Goal: Information Seeking & Learning: Understand process/instructions

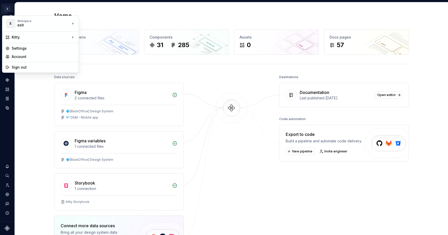
click at [7, 9] on html "E Kitty YG Design system data Home Design tokens 291 Components 31 285 Assets 0…" at bounding box center [224, 117] width 448 height 235
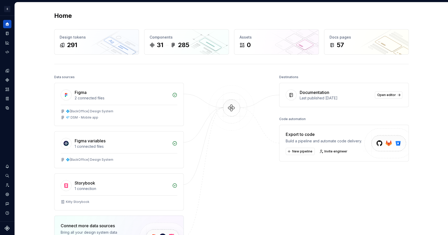
click at [30, 4] on html "E Kitty YG Design system data Home Design tokens 291 Components 31 285 Assets 0…" at bounding box center [224, 117] width 448 height 235
click at [11, 16] on button "Expand sidebar" at bounding box center [10, 15] width 7 height 7
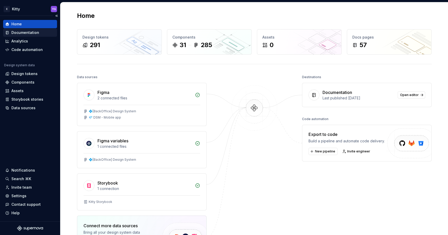
click at [16, 33] on div "Documentation" at bounding box center [25, 32] width 28 height 5
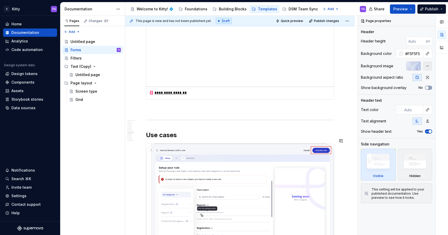
scroll to position [957, 0]
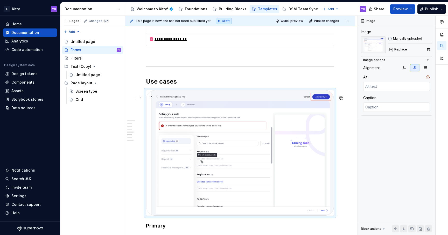
click at [193, 131] on img at bounding box center [240, 153] width 188 height 126
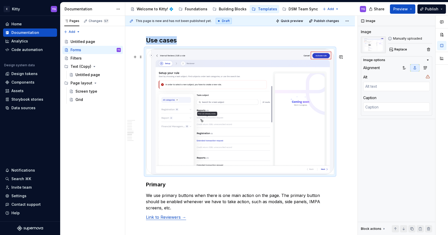
scroll to position [1035, 0]
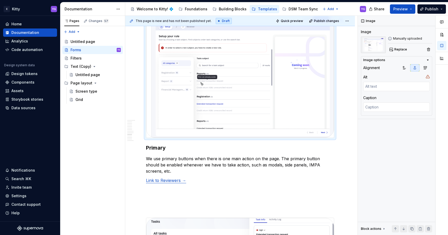
click at [195, 168] on p "We use primary buttons when there is one main action on the page. The primary b…" at bounding box center [240, 165] width 188 height 19
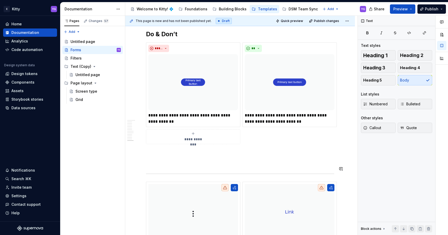
scroll to position [1865, 0]
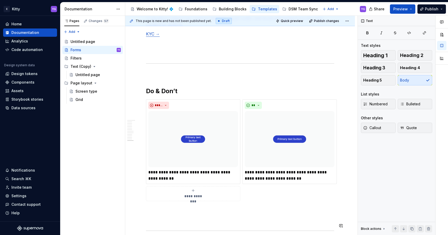
type textarea "*"
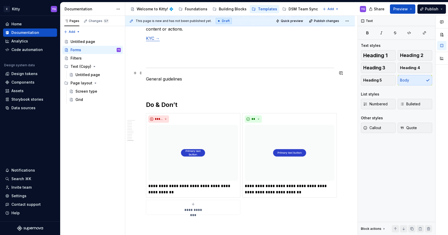
click at [173, 76] on p "General guidelines" at bounding box center [240, 79] width 188 height 6
click at [180, 63] on button "button" at bounding box center [178, 63] width 7 height 7
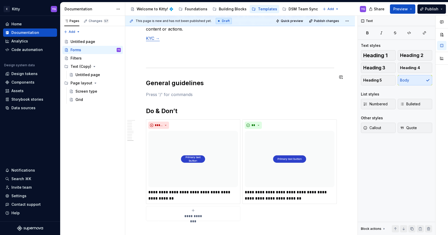
click at [135, 89] on button "button" at bounding box center [134, 88] width 7 height 7
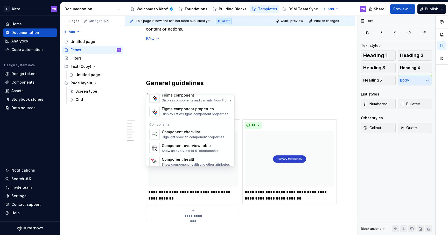
scroll to position [516, 0]
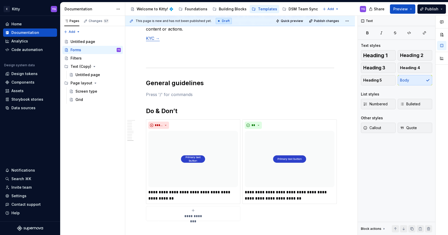
click at [158, 91] on p "To enrich screen reader interactions, please activate Accessibility in Grammarl…" at bounding box center [240, 94] width 188 height 6
click at [146, 91] on p "Make sure your components link to the DSM" at bounding box center [240, 94] width 188 height 6
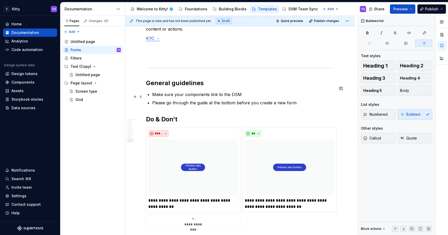
click at [298, 100] on p "Please go through the guide at the bottom before you create a new form" at bounding box center [243, 103] width 182 height 6
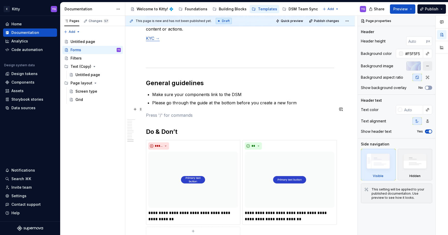
click at [154, 112] on p "To enrich screen reader interactions, please activate Accessibility in Grammarl…" at bounding box center [240, 115] width 188 height 6
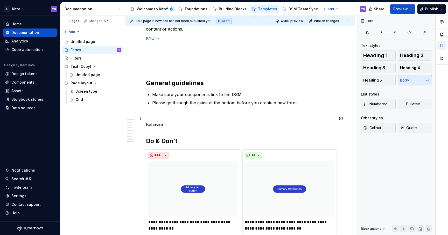
click at [153, 122] on p "Behavior" at bounding box center [240, 125] width 188 height 6
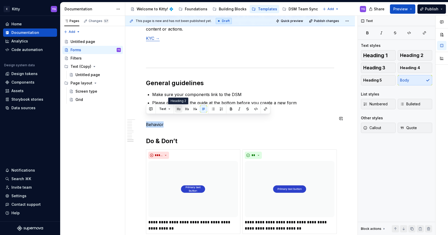
click at [180, 110] on button "button" at bounding box center [178, 108] width 7 height 7
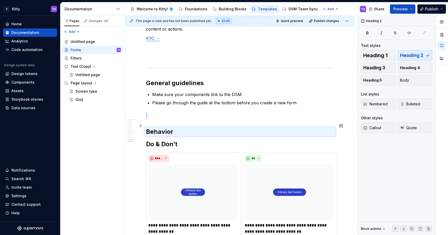
click at [180, 128] on h2 "Behavior" at bounding box center [240, 132] width 188 height 8
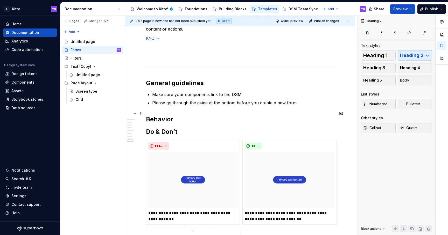
click at [176, 115] on h2 "Behavior" at bounding box center [240, 119] width 188 height 8
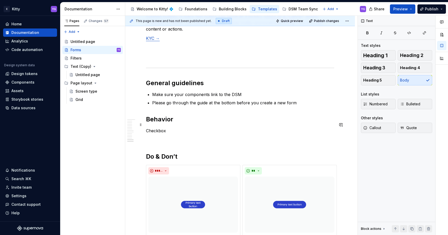
click at [154, 128] on p "Checkbox" at bounding box center [240, 131] width 188 height 6
click at [175, 128] on p "Checkbox" at bounding box center [240, 131] width 188 height 6
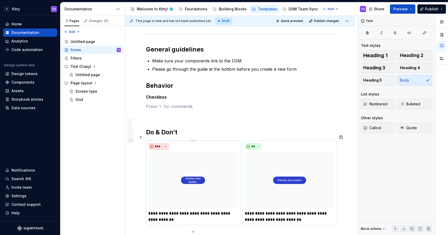
scroll to position [1906, 0]
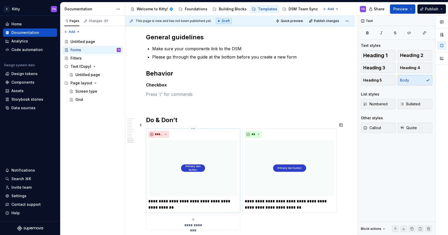
click at [177, 131] on div "*****" at bounding box center [193, 134] width 90 height 7
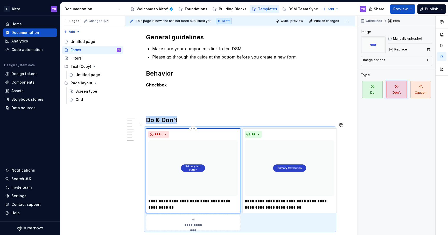
click at [177, 151] on img "To enrich screen reader interactions, please activate Accessibility in Grammarl…" at bounding box center [193, 168] width 90 height 56
click at [395, 48] on span "Replace" at bounding box center [400, 49] width 13 height 4
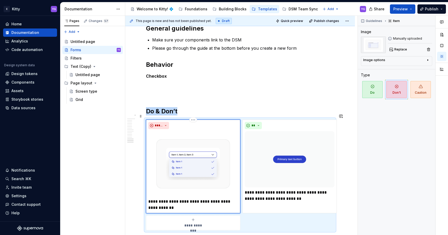
scroll to position [1918, 0]
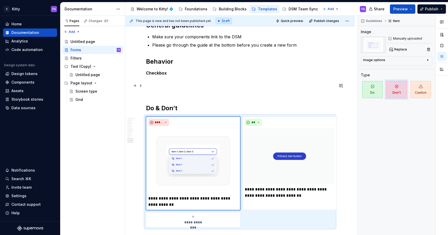
click at [209, 89] on p "To enrich screen reader interactions, please activate Accessibility in Grammarl…" at bounding box center [240, 92] width 188 height 6
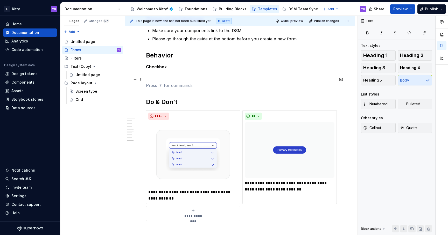
scroll to position [1925, 0]
click at [198, 143] on img "To enrich screen reader interactions, please activate Accessibility in Grammarl…" at bounding box center [193, 154] width 90 height 65
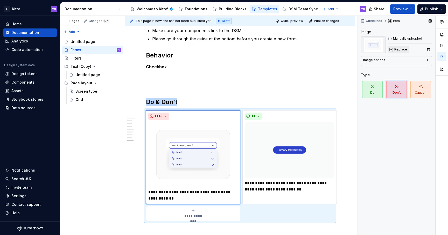
click at [401, 48] on span "Replace" at bounding box center [400, 49] width 13 height 4
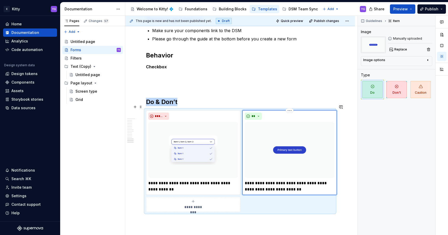
click at [272, 145] on img "To enrich screen reader interactions, please activate Accessibility in Grammarl…" at bounding box center [290, 150] width 90 height 56
click at [404, 51] on button "Replace" at bounding box center [399, 49] width 22 height 7
click at [183, 98] on h2 "Do & Don’t" at bounding box center [240, 102] width 188 height 8
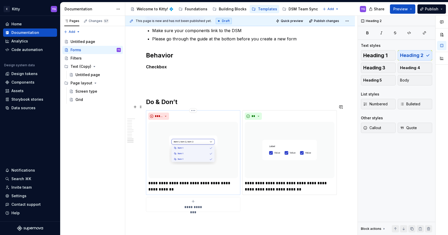
click at [187, 113] on div "*****" at bounding box center [193, 116] width 90 height 7
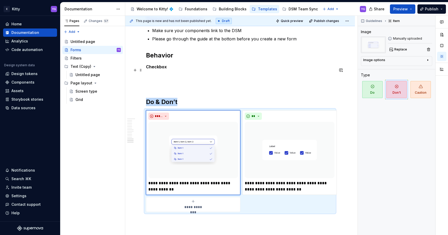
click at [169, 73] on p "To enrich screen reader interactions, please activate Accessibility in Grammarl…" at bounding box center [240, 76] width 188 height 6
click at [164, 73] on p "To enrich screen reader interactions, please activate Accessibility in Grammarl…" at bounding box center [240, 76] width 188 height 6
click at [173, 64] on p "Checkbox" at bounding box center [240, 67] width 188 height 6
click at [164, 64] on strong "Checkbox" at bounding box center [156, 66] width 21 height 5
click at [168, 64] on p "Checkbox" at bounding box center [240, 67] width 188 height 6
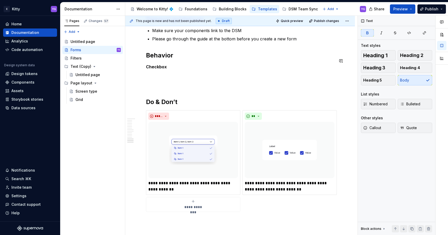
click at [168, 64] on p "Checkbox" at bounding box center [240, 67] width 188 height 6
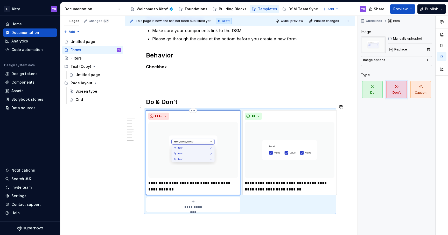
click at [201, 110] on div "**********" at bounding box center [193, 152] width 94 height 85
click at [246, 196] on div "**********" at bounding box center [240, 161] width 188 height 102
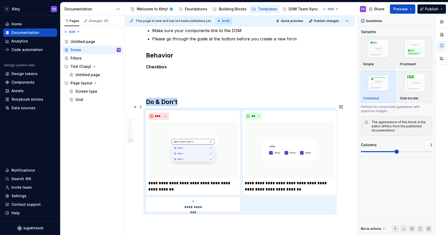
copy h2 "Do & Don’t"
click at [190, 64] on p "Checkbox" at bounding box center [240, 67] width 188 height 6
click at [171, 64] on p "Checkbox" at bounding box center [240, 67] width 188 height 6
click at [170, 64] on p "Checkbox" at bounding box center [240, 67] width 188 height 6
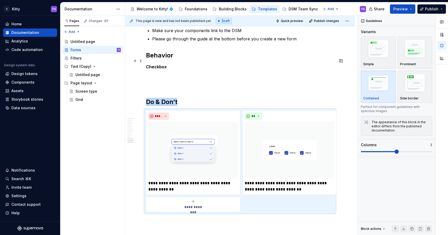
click at [170, 64] on p "Checkbox" at bounding box center [240, 67] width 188 height 6
click at [165, 64] on strong "Checkbox" at bounding box center [156, 66] width 21 height 5
click at [166, 64] on strong "Checkbox" at bounding box center [156, 66] width 21 height 5
click at [173, 64] on p "Checkbox" at bounding box center [240, 67] width 188 height 6
click at [170, 73] on p "To enrich screen reader interactions, please activate Accessibility in Grammarl…" at bounding box center [240, 76] width 188 height 6
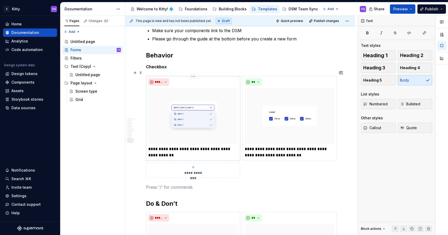
scroll to position [1934, 0]
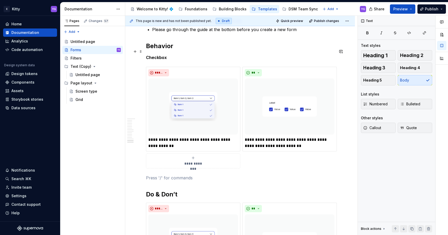
click at [161, 55] on strong "Checkbox" at bounding box center [156, 57] width 21 height 5
click at [167, 54] on p "Checkbox" at bounding box center [240, 57] width 188 height 6
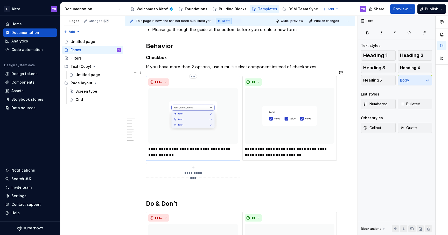
scroll to position [1951, 0]
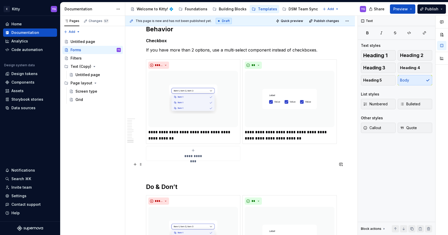
click at [174, 167] on p "To enrich screen reader interactions, please activate Accessibility in Grammarl…" at bounding box center [240, 170] width 188 height 6
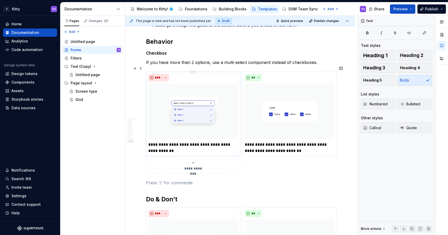
scroll to position [1929, 0]
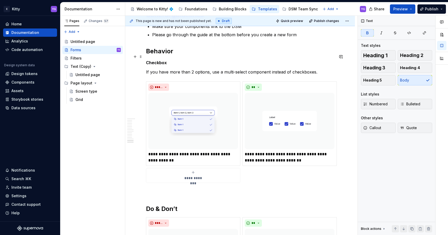
click at [167, 60] on p "Checkbox" at bounding box center [240, 63] width 188 height 6
click at [164, 60] on strong "Checkbox" at bounding box center [156, 62] width 21 height 5
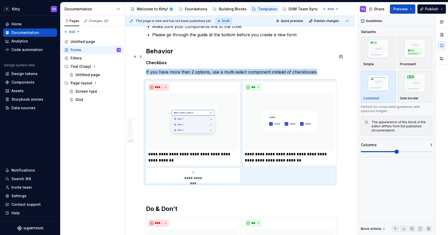
click at [176, 60] on p "Checkbox" at bounding box center [240, 63] width 188 height 6
click at [171, 60] on p "Checkbox" at bounding box center [240, 63] width 188 height 6
click at [168, 60] on p "Checkbox" at bounding box center [240, 63] width 188 height 6
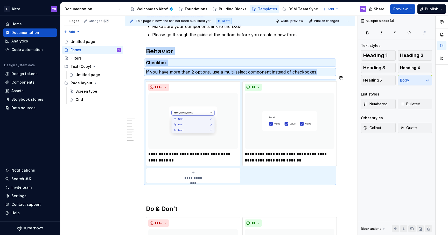
copy div "Behavior Checkbox If you have more than 2 options, use a multi-select component…"
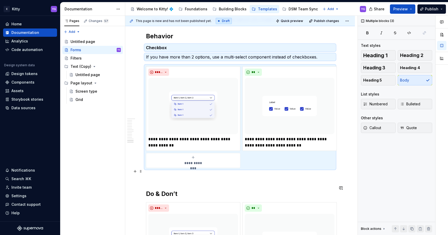
click at [164, 174] on p "To enrich screen reader interactions, please activate Accessibility in Grammarl…" at bounding box center [240, 177] width 188 height 6
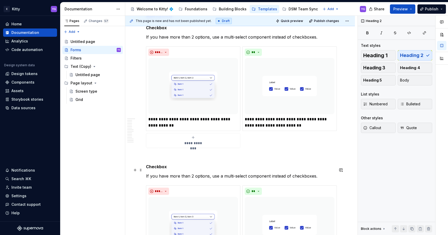
scroll to position [1967, 0]
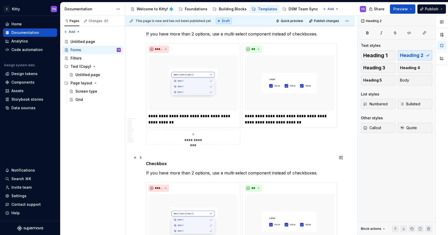
click at [162, 161] on strong "Checkbox" at bounding box center [156, 163] width 21 height 5
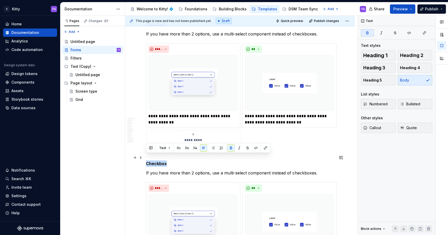
click at [162, 161] on strong "Checkbox" at bounding box center [156, 163] width 21 height 5
click at [178, 170] on p "If you have more than 2 options, use a multi-select component instead of checkb…" at bounding box center [240, 173] width 188 height 6
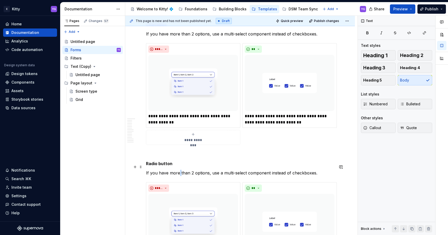
click at [178, 170] on p "If you have more than 2 options, use a multi-select component instead of checkb…" at bounding box center [240, 173] width 188 height 6
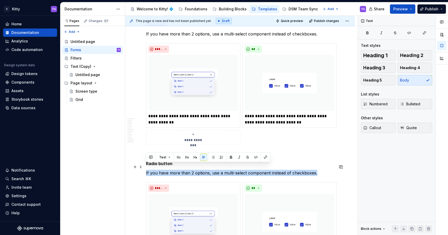
click at [178, 170] on p "If you have more than 2 options, use a multi-select component instead of checkb…" at bounding box center [240, 173] width 188 height 6
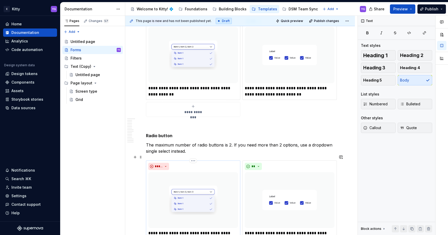
scroll to position [0, 0]
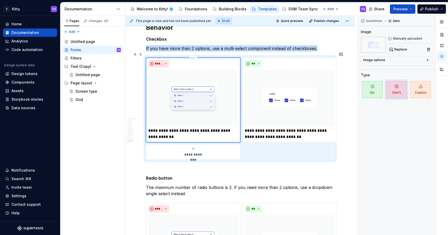
click at [204, 75] on img "To enrich screen reader interactions, please activate Accessibility in Grammarl…" at bounding box center [193, 97] width 90 height 56
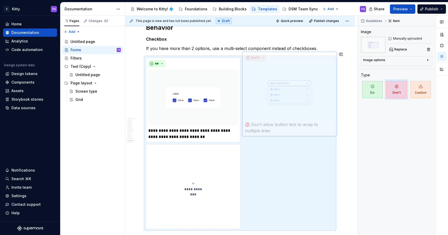
drag, startPoint x: 187, startPoint y: 81, endPoint x: 274, endPoint y: 80, distance: 87.3
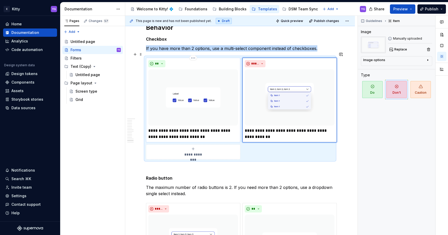
click at [220, 81] on img "To enrich screen reader interactions, please activate Accessibility in Grammarl…" at bounding box center [193, 97] width 90 height 56
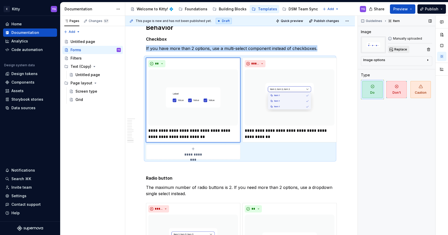
click at [399, 51] on span "Replace" at bounding box center [400, 49] width 13 height 4
click at [286, 109] on img "To enrich screen reader interactions, please activate Accessibility in Grammarl…" at bounding box center [290, 97] width 90 height 56
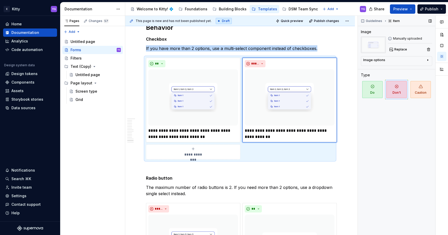
click at [389, 61] on div "Image options" at bounding box center [394, 61] width 62 height 6
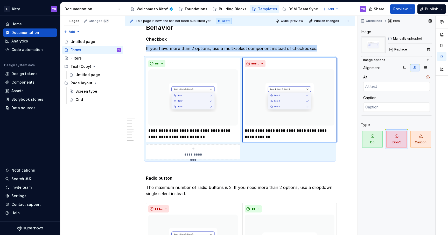
click at [389, 61] on div "Image options" at bounding box center [394, 60] width 62 height 4
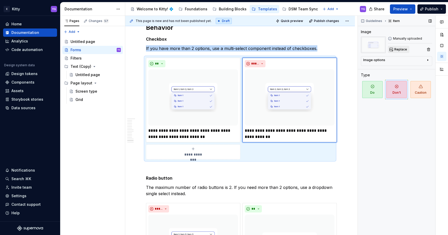
click at [399, 51] on span "Replace" at bounding box center [400, 49] width 13 height 4
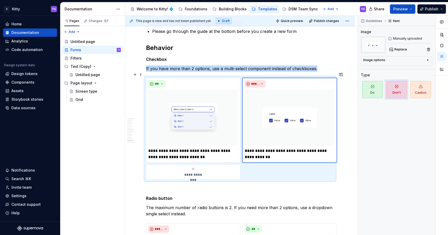
scroll to position [1930, 0]
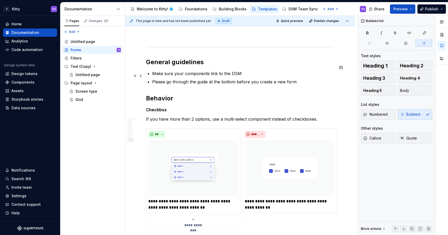
click at [302, 79] on p "Please go through the guide at the bottom before you create a new form" at bounding box center [243, 82] width 182 height 6
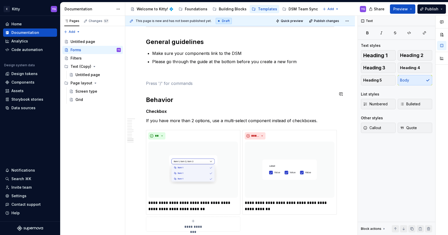
scroll to position [1947, 0]
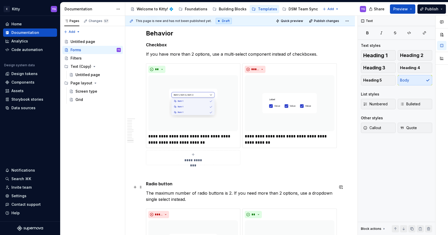
click at [160, 191] on p "The maximum number of radio buttons is 2. If you need more than 2 options, use …" at bounding box center [240, 196] width 188 height 12
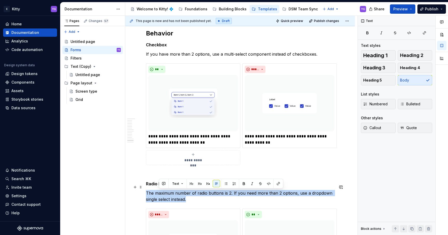
click at [160, 191] on p "The maximum number of radio buttons is 2. If you need more than 2 options, use …" at bounding box center [240, 196] width 188 height 12
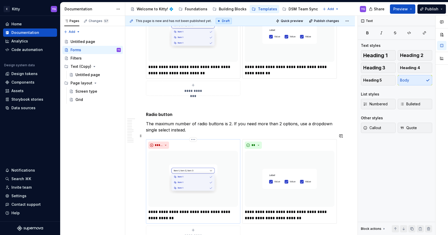
scroll to position [2052, 0]
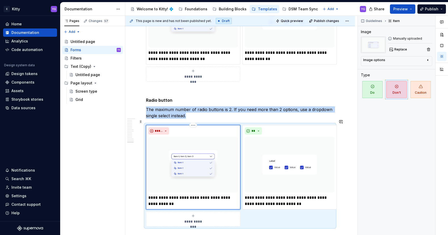
click at [160, 149] on img "To enrich screen reader interactions, please activate Accessibility in Grammarl…" at bounding box center [193, 165] width 90 height 56
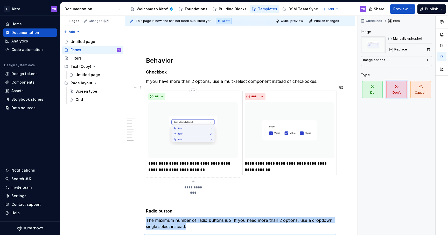
scroll to position [1935, 0]
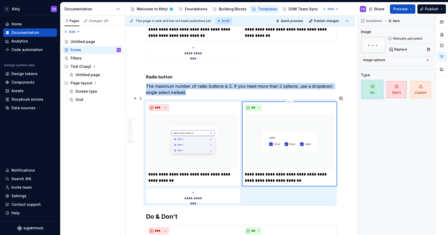
click at [261, 123] on img "To enrich screen reader interactions, please activate Accessibility in Grammarl…" at bounding box center [290, 141] width 90 height 56
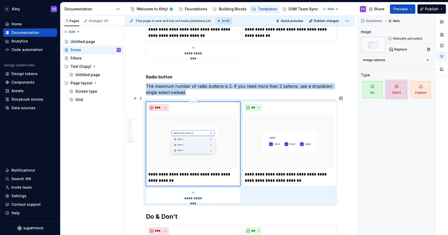
click at [209, 125] on img "To enrich screen reader interactions, please activate Accessibility in Grammarl…" at bounding box center [193, 141] width 90 height 56
click at [201, 155] on img "To enrich screen reader interactions, please activate Accessibility in Grammarl…" at bounding box center [193, 141] width 90 height 56
click at [395, 51] on span "Replace" at bounding box center [400, 49] width 13 height 4
click at [268, 140] on img "To enrich screen reader interactions, please activate Accessibility in Grammarl…" at bounding box center [290, 141] width 90 height 56
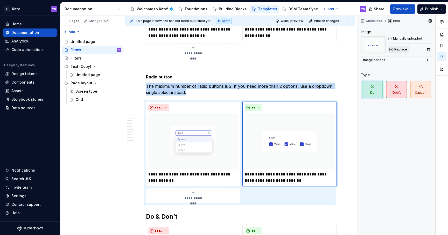
click at [394, 48] on button "Replace" at bounding box center [399, 49] width 22 height 7
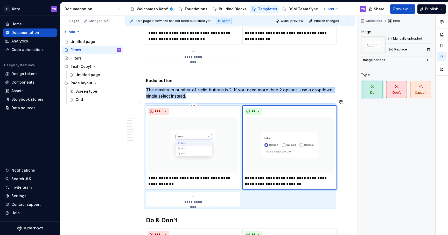
scroll to position [2064, 0]
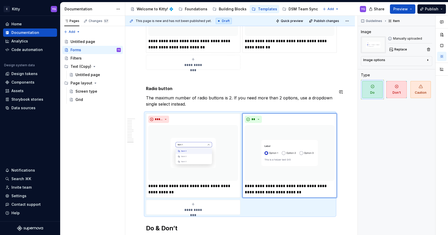
click at [161, 86] on strong "Radio button" at bounding box center [159, 88] width 26 height 5
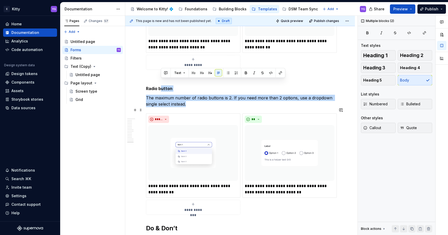
click at [146, 182] on div "**********" at bounding box center [240, 164] width 188 height 102
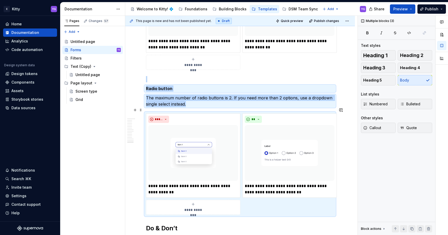
scroll to position [2076, 0]
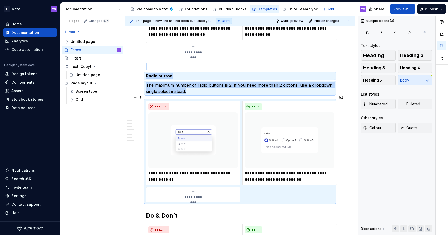
copy div "Radio button The maximum number of radio buttons is 2. If you need more than 2 …"
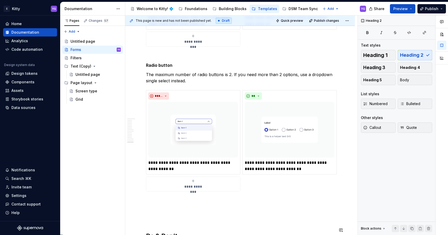
scroll to position [2175, 0]
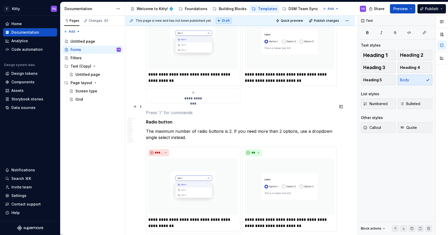
click at [187, 110] on p "To enrich screen reader interactions, please activate Accessibility in Grammarl…" at bounding box center [240, 113] width 188 height 6
click at [167, 119] on strong "Radio button" at bounding box center [159, 121] width 26 height 5
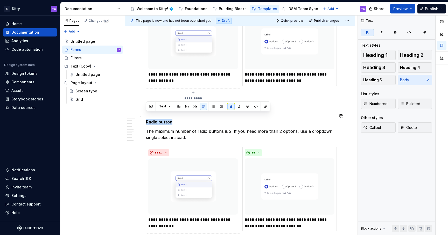
click at [167, 119] on strong "Radio button" at bounding box center [159, 121] width 26 height 5
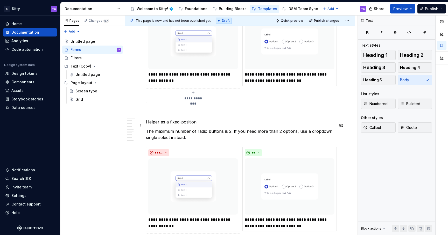
scroll to position [2181, 0]
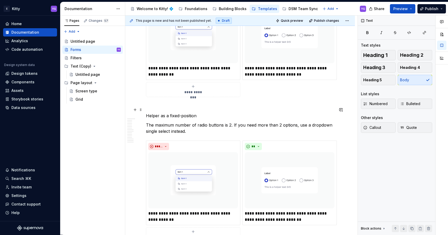
click at [178, 113] on p "Helper as a fixed-position" at bounding box center [240, 116] width 188 height 6
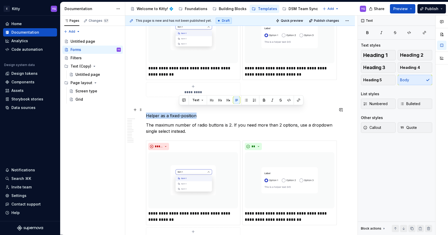
click at [178, 113] on p "Helper as a fixed-position" at bounding box center [240, 116] width 188 height 6
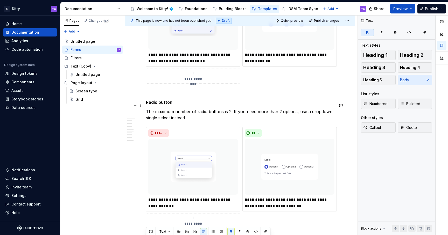
scroll to position [2200, 0]
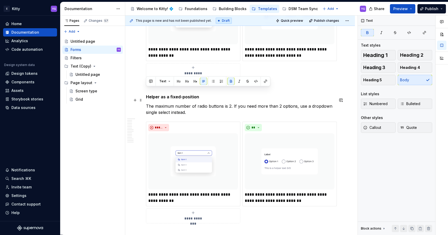
click at [171, 106] on p "The maximum number of radio buttons is 2. If you need more than 2 options, use …" at bounding box center [240, 109] width 188 height 12
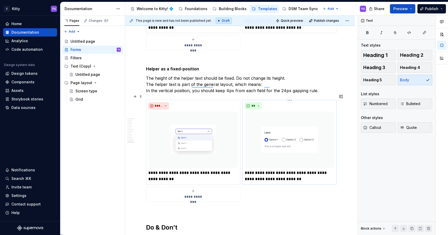
scroll to position [2222, 0]
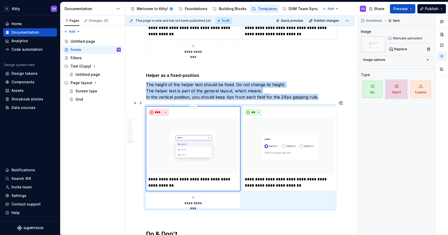
click at [196, 137] on img "To enrich screen reader interactions, please activate Accessibility in Grammarl…" at bounding box center [193, 146] width 90 height 56
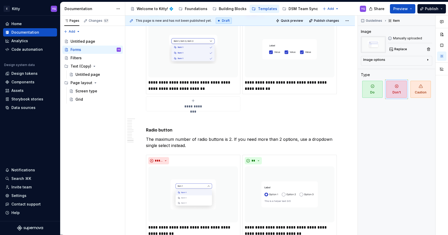
scroll to position [2069, 0]
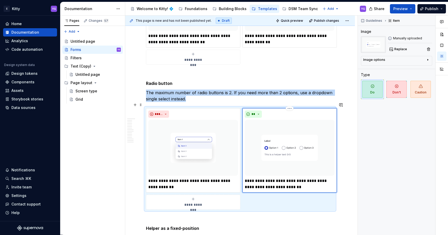
click at [271, 144] on img "To enrich screen reader interactions, please activate Accessibility in Grammarl…" at bounding box center [290, 148] width 90 height 56
click at [163, 111] on button "*****" at bounding box center [158, 114] width 21 height 7
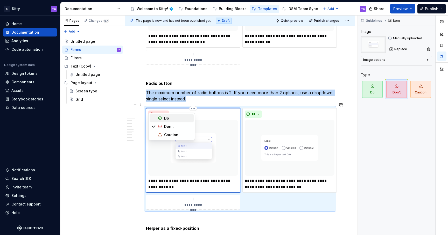
click at [170, 120] on div "Do" at bounding box center [177, 118] width 27 height 5
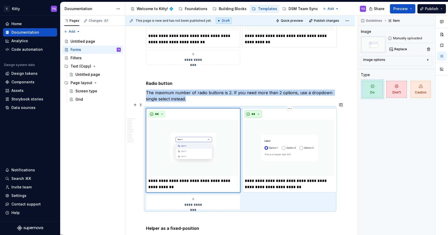
click at [259, 111] on button "**" at bounding box center [253, 114] width 17 height 7
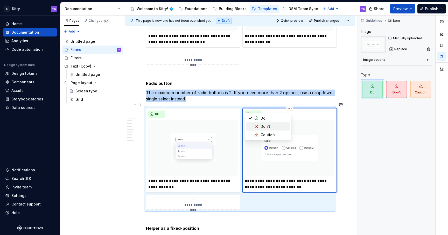
click at [262, 126] on div "Don't" at bounding box center [265, 126] width 10 height 5
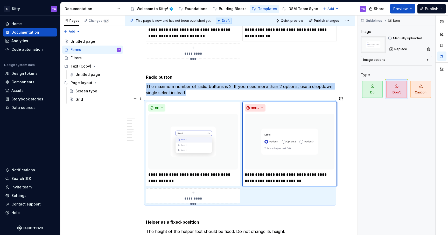
scroll to position [2091, 0]
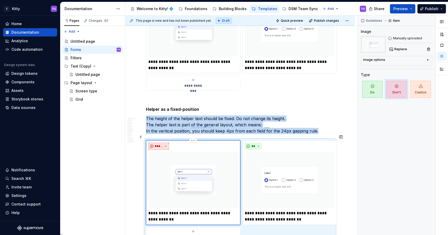
click at [161, 144] on span "*****" at bounding box center [159, 146] width 8 height 4
click at [167, 152] on div "Do" at bounding box center [166, 150] width 5 height 5
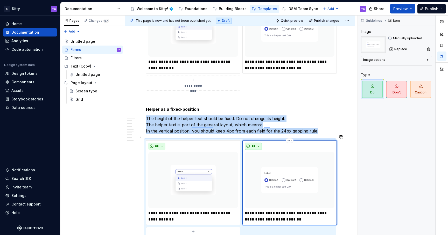
click at [255, 143] on button "**" at bounding box center [253, 146] width 17 height 7
click at [261, 158] on div "Don't" at bounding box center [265, 158] width 10 height 5
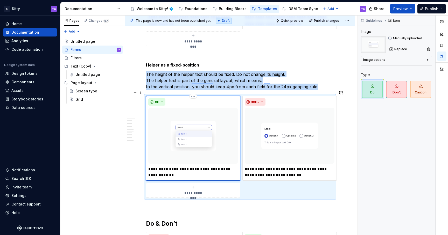
click at [199, 127] on img "To enrich screen reader interactions, please activate Accessibility in Grammarl…" at bounding box center [193, 136] width 90 height 56
click at [395, 48] on span "Replace" at bounding box center [400, 49] width 13 height 4
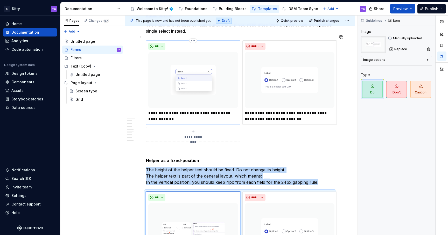
click at [183, 110] on p "**********" at bounding box center [193, 116] width 90 height 12
click at [168, 112] on p "**********" at bounding box center [193, 116] width 90 height 12
click at [168, 111] on p "**********" at bounding box center [193, 116] width 90 height 12
click at [169, 94] on img "To enrich screen reader interactions, please activate Accessibility in Grammarl…" at bounding box center [193, 80] width 90 height 56
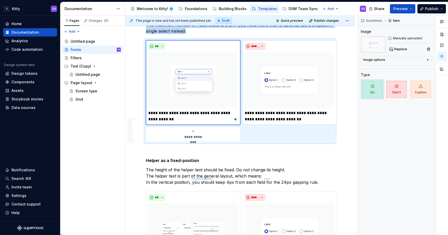
click at [427, 60] on icon "button" at bounding box center [427, 59] width 1 height 1
click at [378, 60] on div "Image options" at bounding box center [374, 60] width 22 height 4
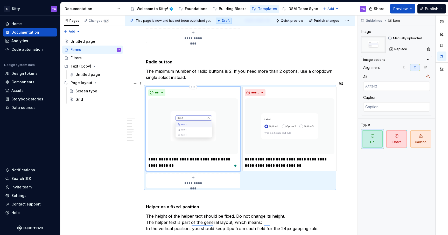
click at [186, 158] on p "**********" at bounding box center [193, 162] width 90 height 12
click at [254, 157] on p "**********" at bounding box center [290, 162] width 90 height 12
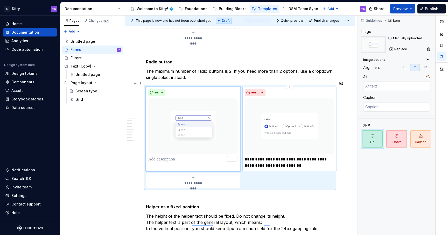
click at [254, 157] on p "**********" at bounding box center [290, 162] width 90 height 12
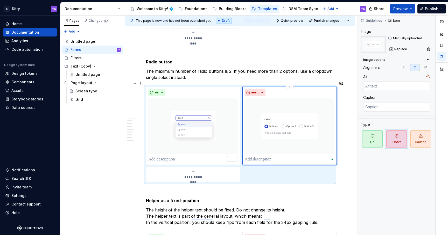
scroll to position [2090, 0]
click at [280, 129] on img "To enrich screen reader interactions, please activate Accessibility in Grammarl…" at bounding box center [290, 126] width 90 height 56
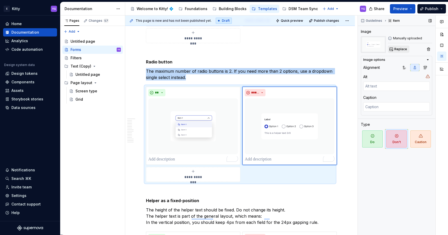
click at [397, 49] on span "Replace" at bounding box center [400, 49] width 13 height 4
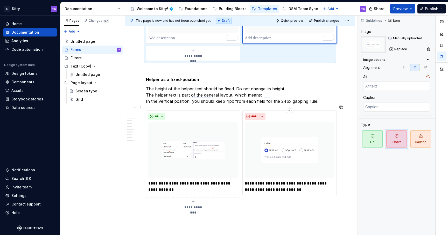
scroll to position [2212, 0]
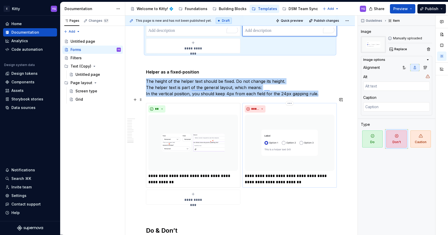
click at [274, 137] on img "To enrich screen reader interactions, please activate Accessibility in Grammarl…" at bounding box center [290, 143] width 90 height 56
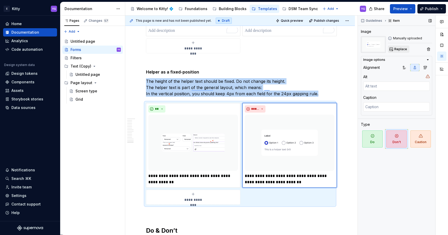
click at [398, 48] on span "Replace" at bounding box center [400, 49] width 13 height 4
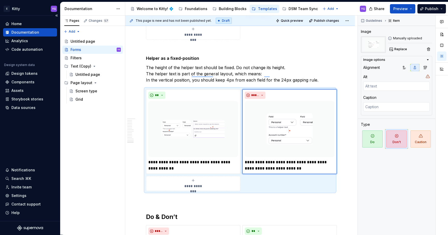
scroll to position [2219, 0]
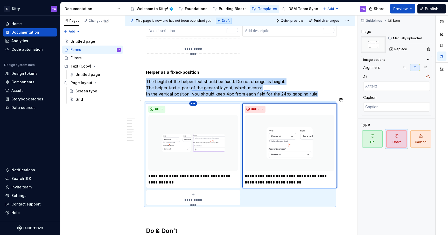
click at [155, 174] on p "**********" at bounding box center [193, 179] width 90 height 12
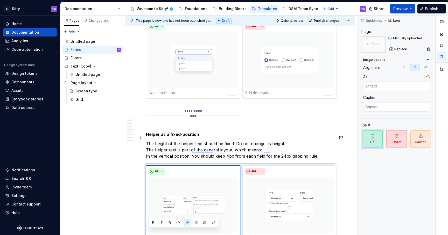
scroll to position [2156, 0]
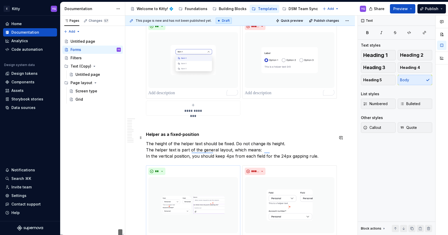
click at [216, 141] on p "The height of the helper text should be fixed. Do not change its height. The he…" at bounding box center [240, 150] width 188 height 19
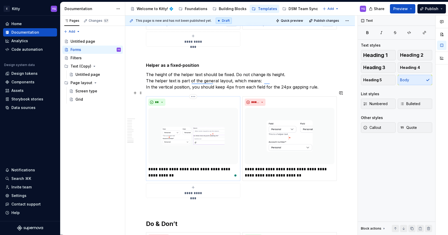
scroll to position [2208, 0]
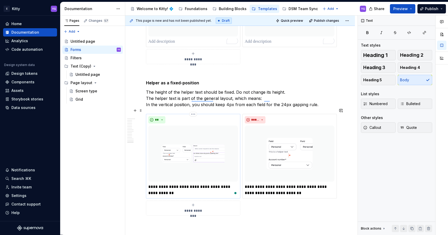
click at [178, 190] on div "**********" at bounding box center [193, 156] width 94 height 85
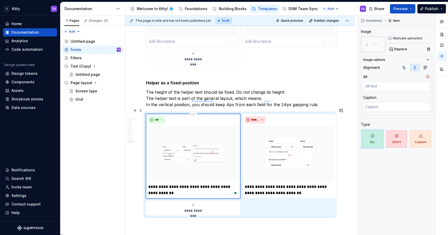
click at [178, 184] on p "**********" at bounding box center [193, 190] width 90 height 12
click at [287, 184] on p "**********" at bounding box center [290, 190] width 90 height 12
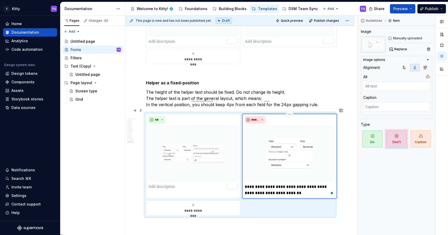
click at [287, 187] on p "**********" at bounding box center [290, 190] width 90 height 12
click at [286, 187] on p "**********" at bounding box center [290, 190] width 90 height 12
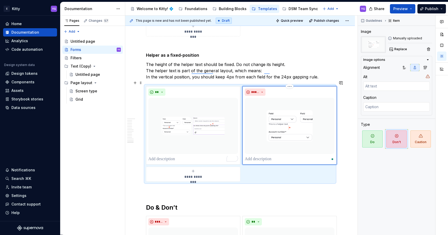
scroll to position [2231, 0]
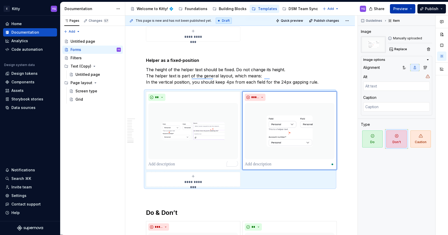
click at [395, 10] on span "Preview" at bounding box center [400, 8] width 15 height 5
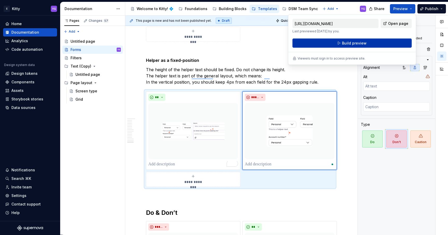
click at [381, 40] on button "Build preview" at bounding box center [351, 43] width 119 height 9
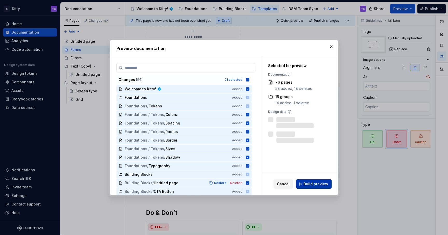
click at [313, 182] on span "Build preview" at bounding box center [315, 184] width 25 height 5
type textarea "*"
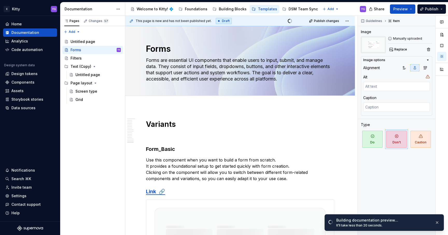
type textarea "*"
